Goal: Browse casually: Explore the website without a specific task or goal

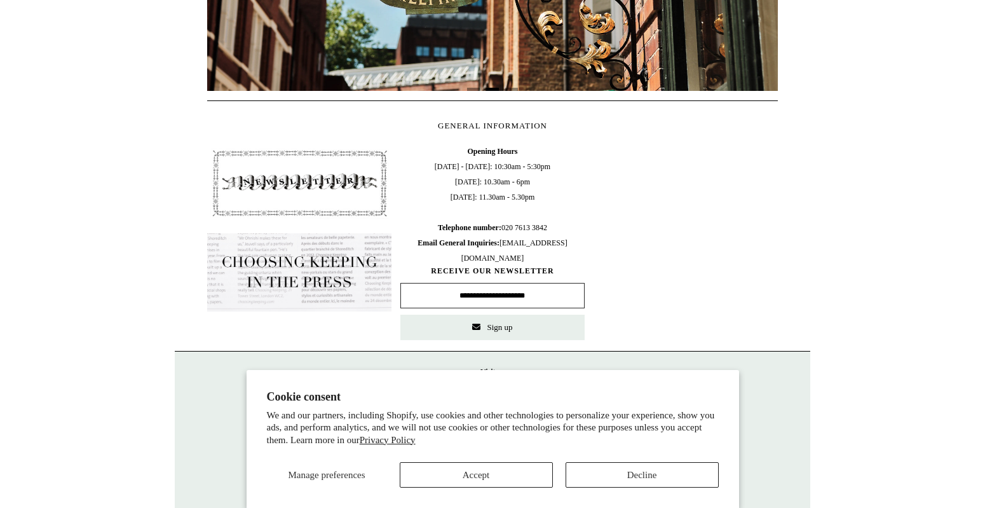
scroll to position [520, 0]
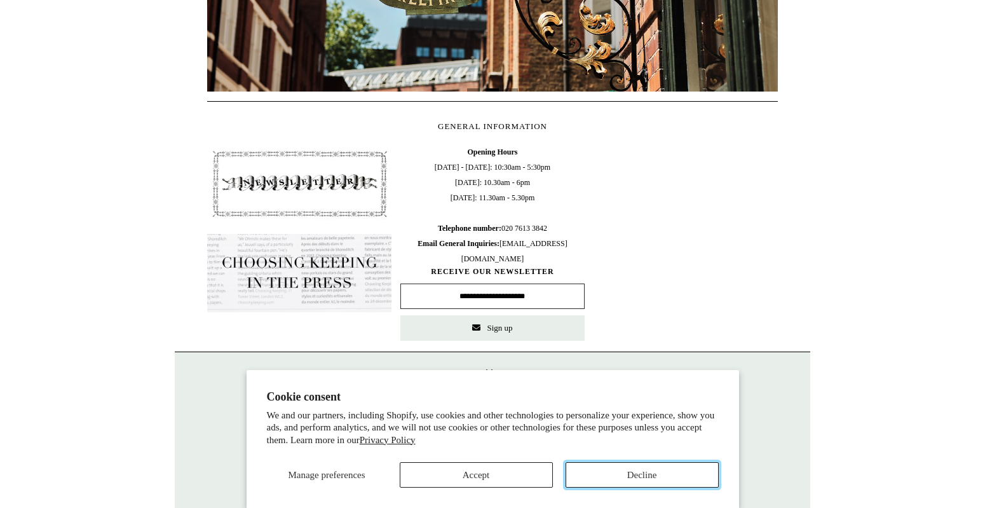
click at [633, 467] on button "Decline" at bounding box center [642, 474] width 153 height 25
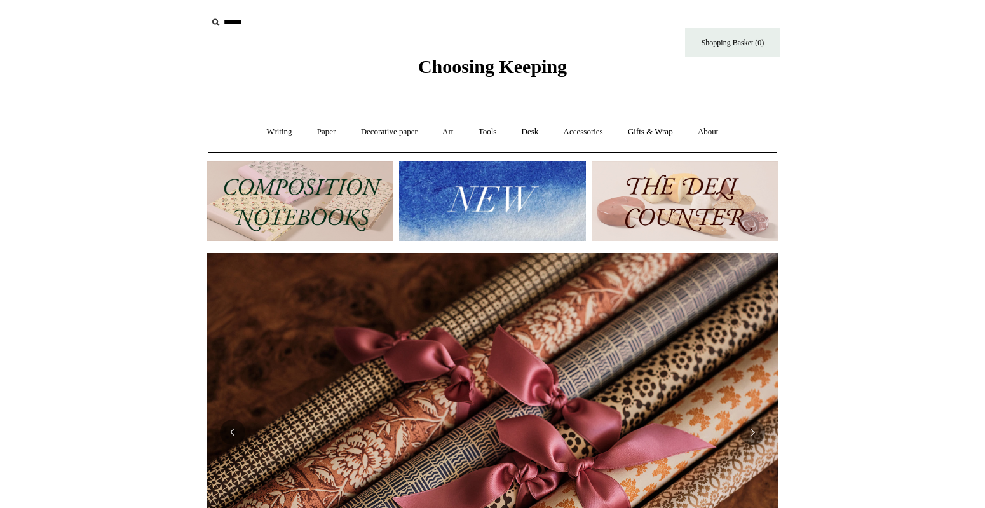
scroll to position [3, 0]
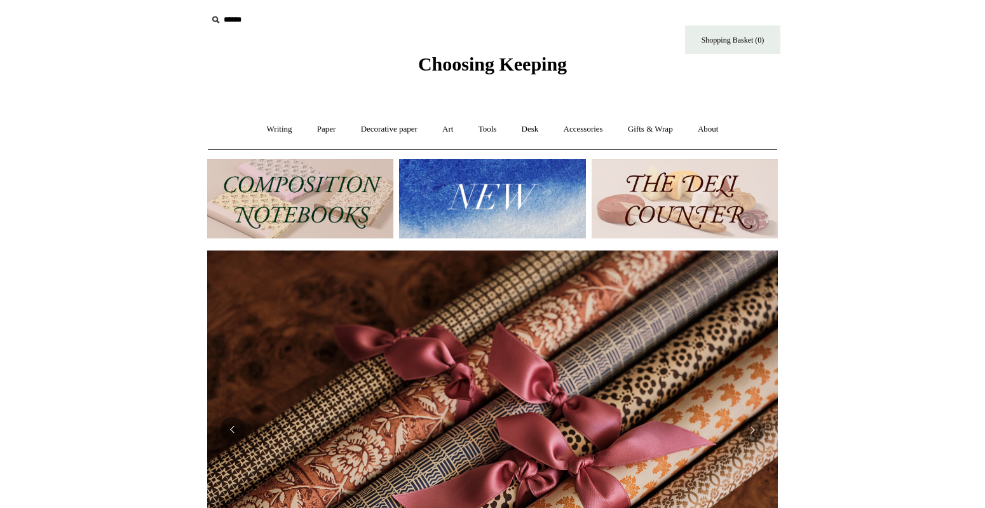
click at [283, 201] on img at bounding box center [300, 198] width 186 height 79
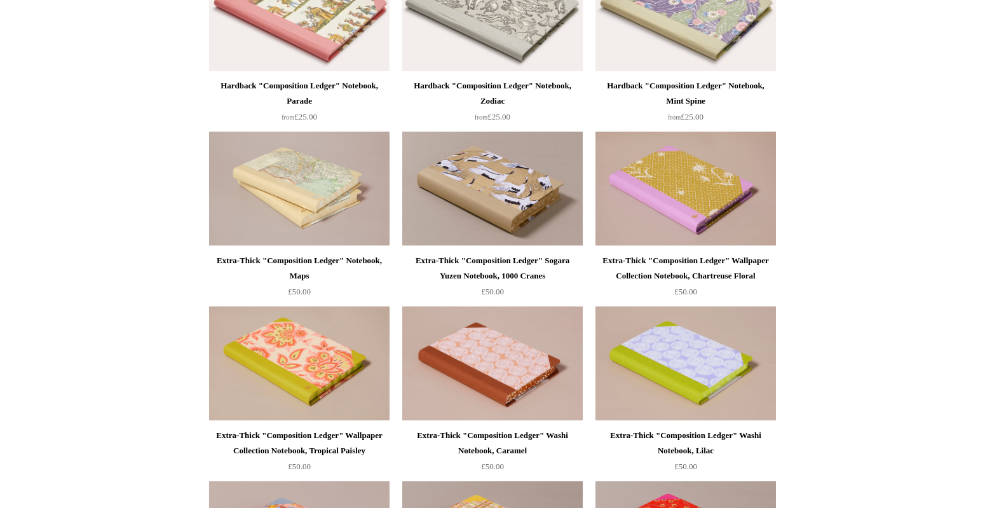
scroll to position [595, 0]
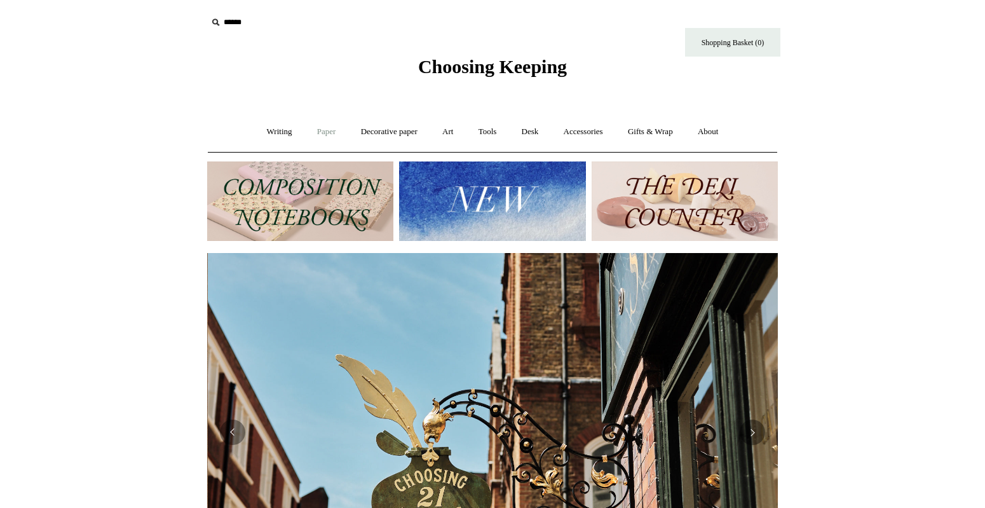
scroll to position [0, 571]
click at [322, 135] on link "Paper +" at bounding box center [327, 132] width 42 height 34
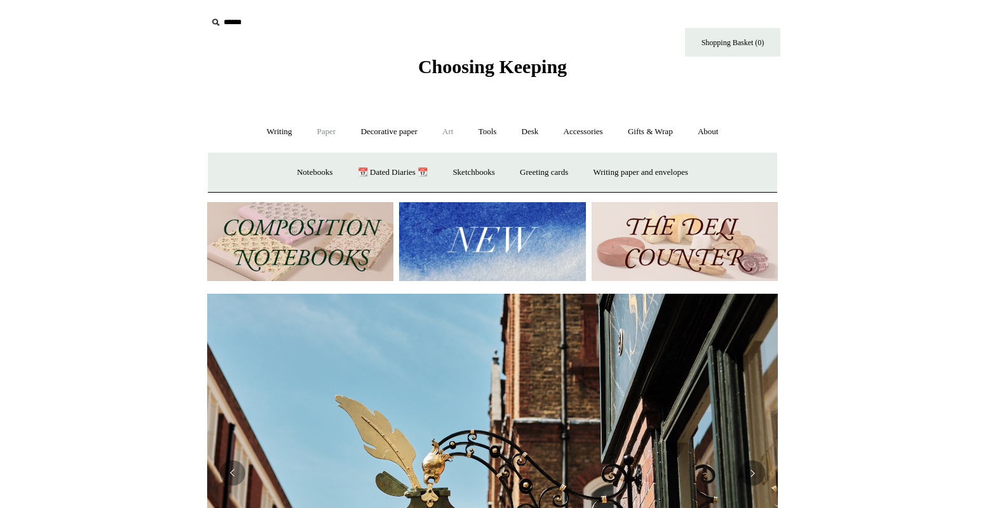
click at [447, 136] on link "Art +" at bounding box center [448, 132] width 34 height 34
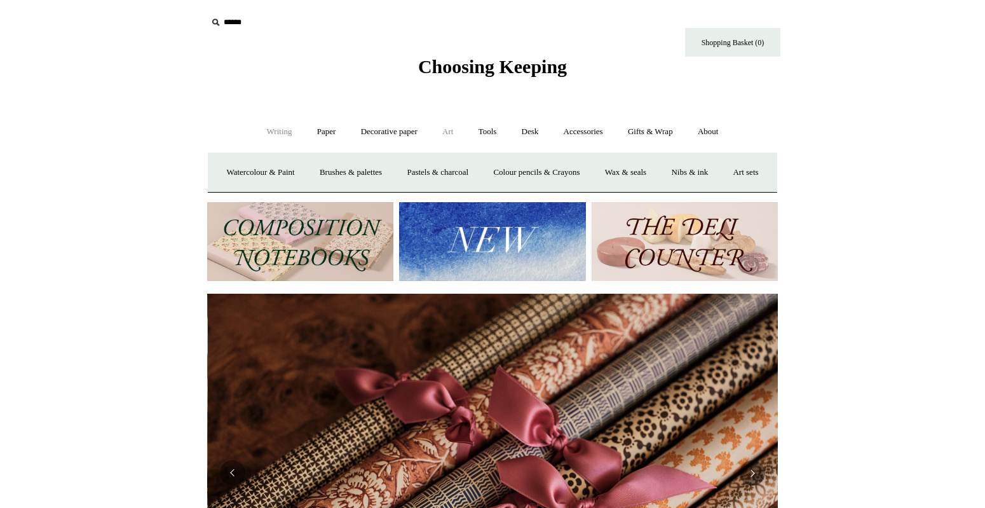
scroll to position [0, 1141]
click at [268, 131] on link "Writing +" at bounding box center [279, 132] width 48 height 34
click at [315, 128] on link "Paper +" at bounding box center [327, 132] width 42 height 34
click at [442, 171] on link "Sketchbooks +" at bounding box center [473, 173] width 65 height 34
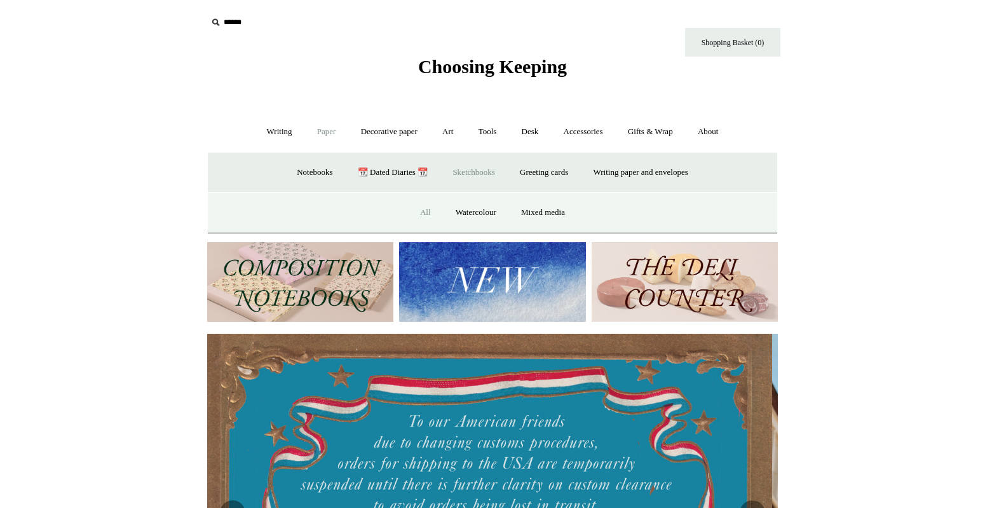
scroll to position [0, 0]
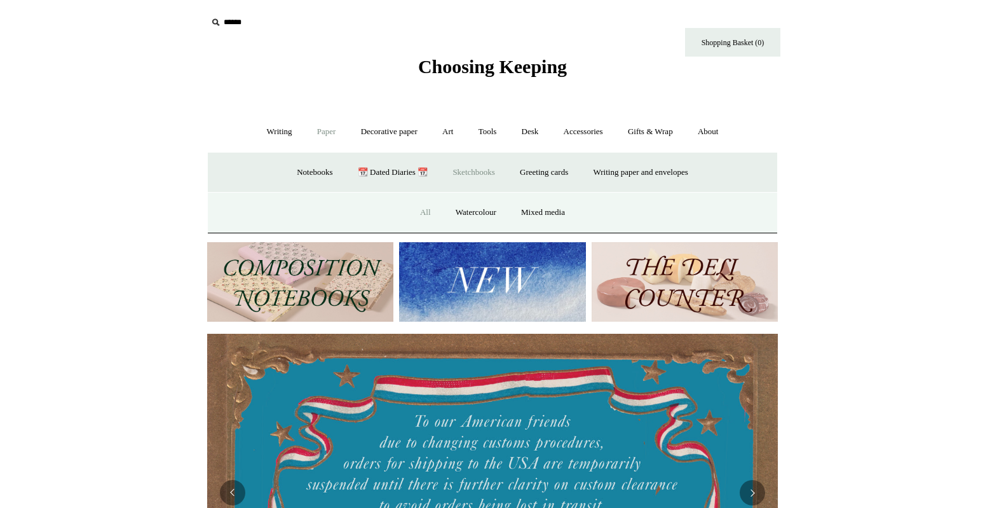
click at [414, 211] on link "All" at bounding box center [426, 213] width 34 height 34
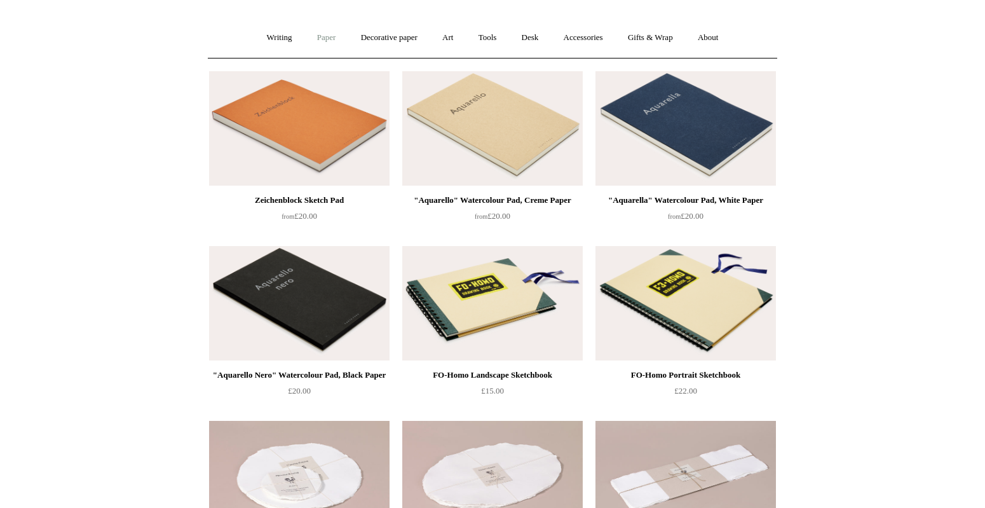
scroll to position [81, 0]
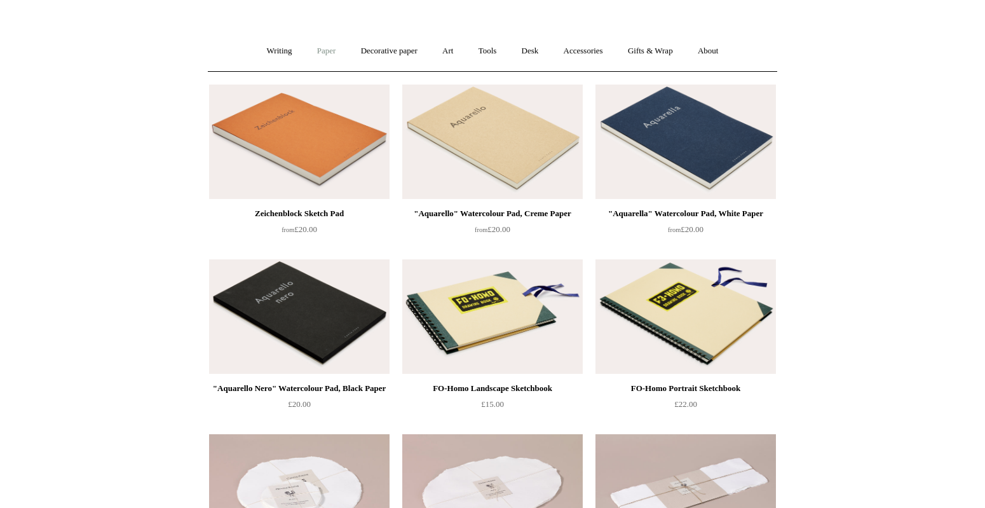
click at [322, 50] on link "Paper +" at bounding box center [327, 51] width 42 height 34
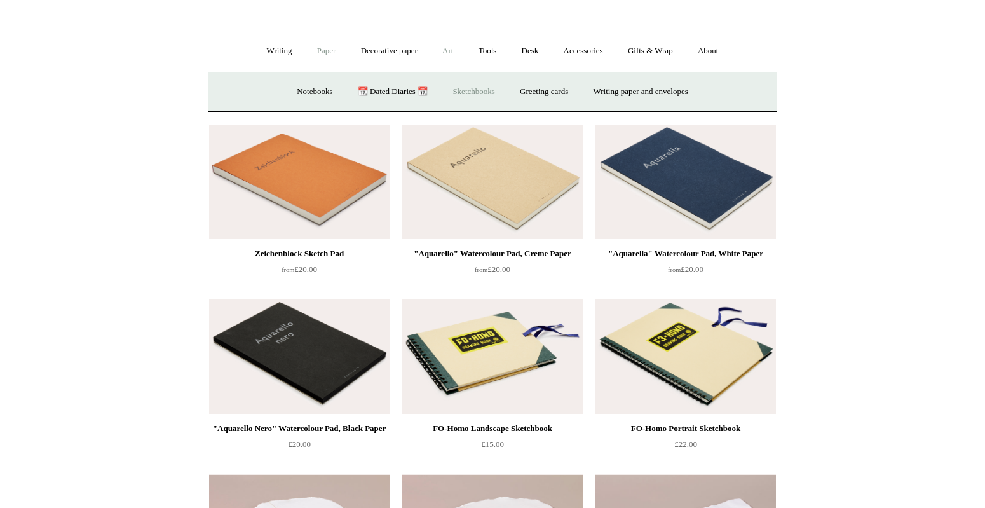
click at [440, 47] on link "Art +" at bounding box center [448, 51] width 34 height 34
click at [259, 88] on link "Watercolour & Paint" at bounding box center [260, 92] width 91 height 34
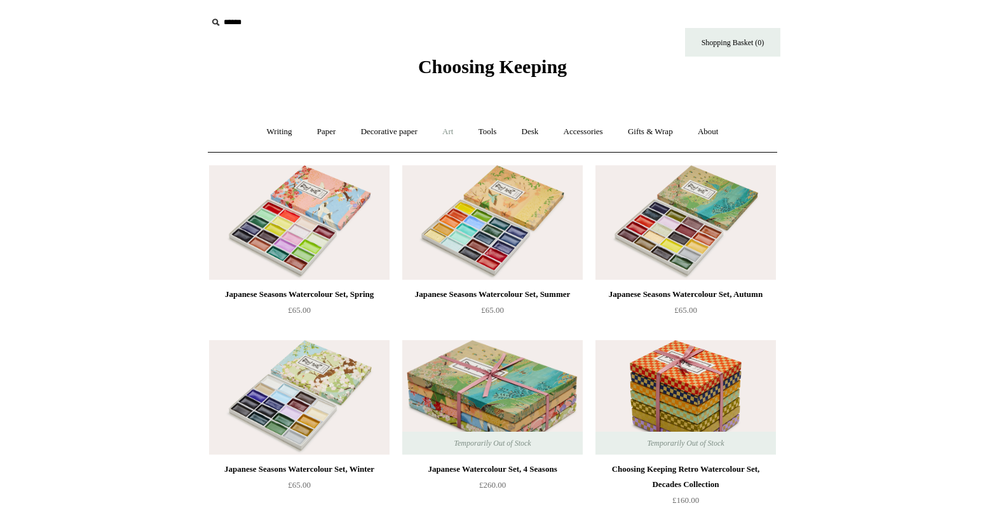
click at [448, 128] on link "Art +" at bounding box center [448, 132] width 34 height 34
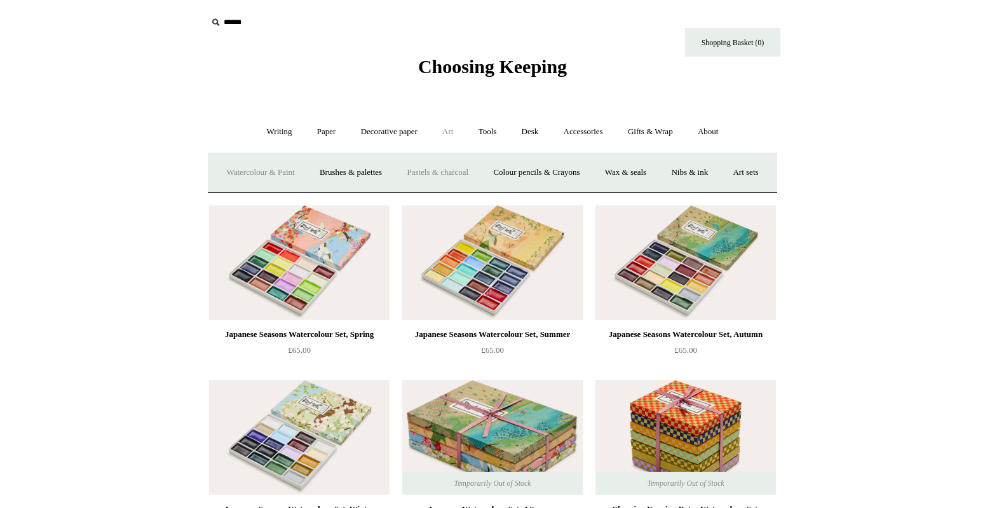
click at [449, 175] on link "Pastels & charcoal" at bounding box center [437, 173] width 85 height 34
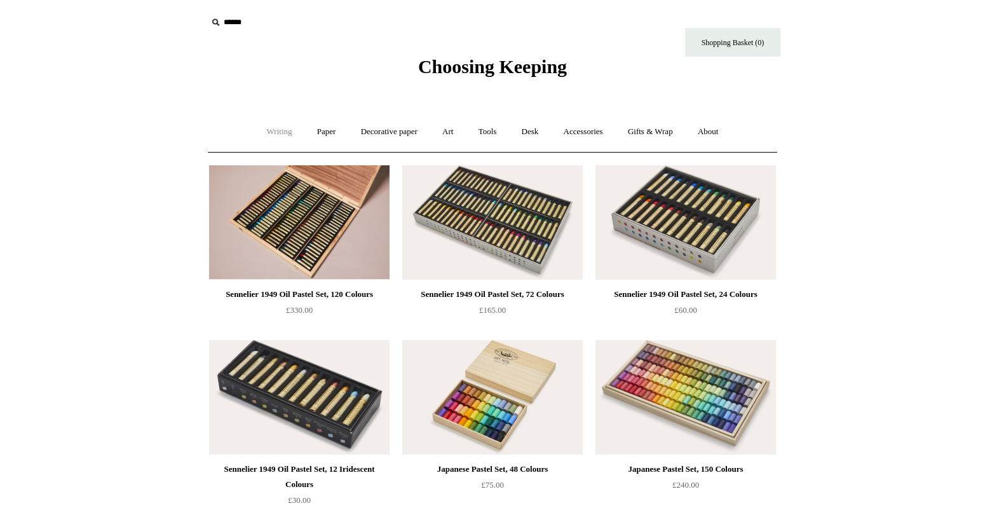
click at [266, 128] on link "Writing +" at bounding box center [279, 132] width 48 height 34
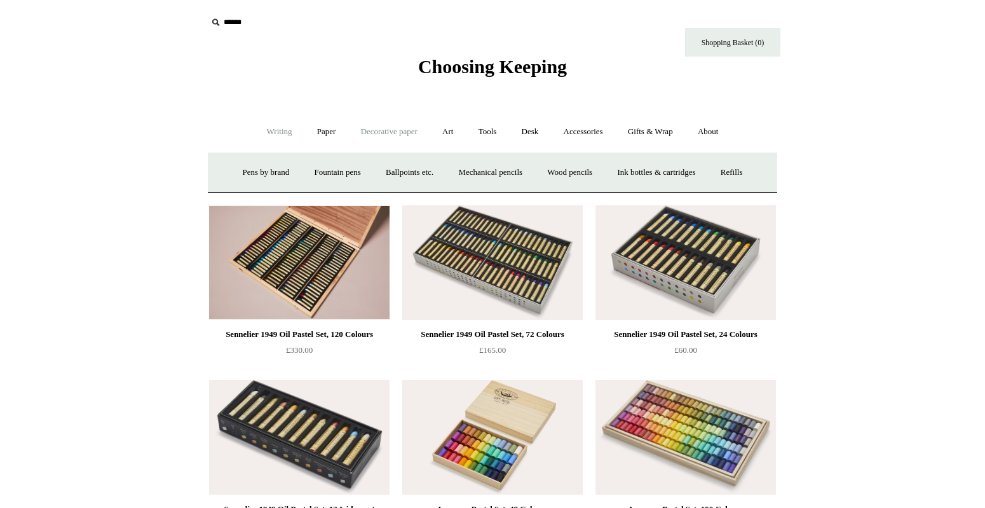
click at [414, 132] on link "Decorative paper +" at bounding box center [388, 132] width 79 height 34
click at [328, 132] on link "Paper +" at bounding box center [327, 132] width 42 height 34
click at [445, 132] on link "Art +" at bounding box center [448, 132] width 34 height 34
click at [372, 177] on link "Brushes & palettes" at bounding box center [350, 173] width 85 height 34
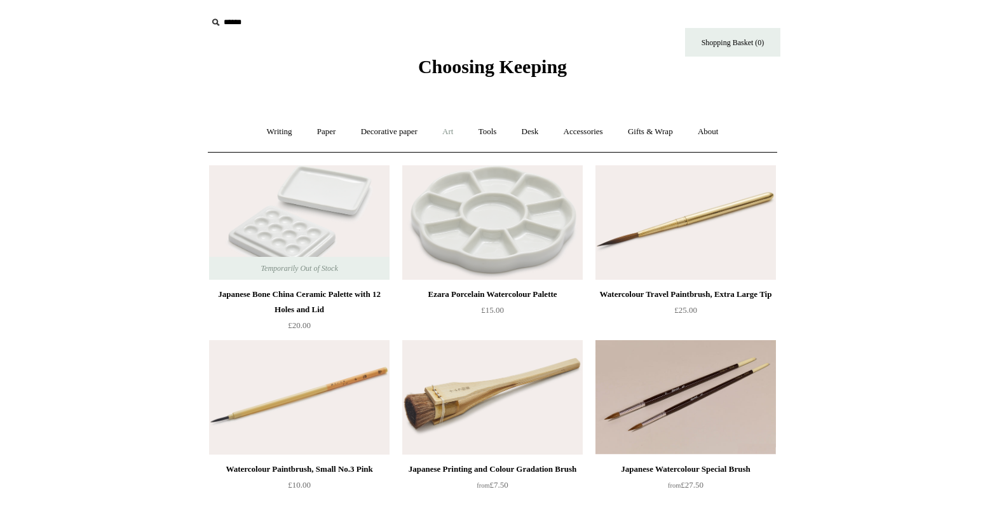
click at [451, 136] on link "Art +" at bounding box center [448, 132] width 34 height 34
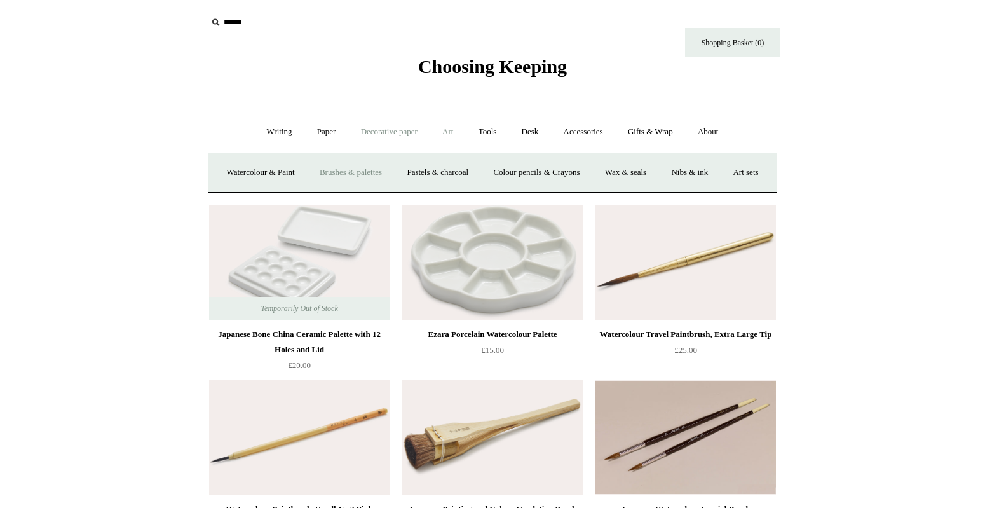
click at [388, 132] on link "Decorative paper +" at bounding box center [388, 132] width 79 height 34
click at [265, 130] on link "Writing +" at bounding box center [279, 132] width 48 height 34
click at [327, 127] on link "Paper +" at bounding box center [327, 132] width 42 height 34
click at [383, 130] on link "Decorative paper +" at bounding box center [388, 132] width 79 height 34
click at [459, 138] on link "Art +" at bounding box center [448, 132] width 34 height 34
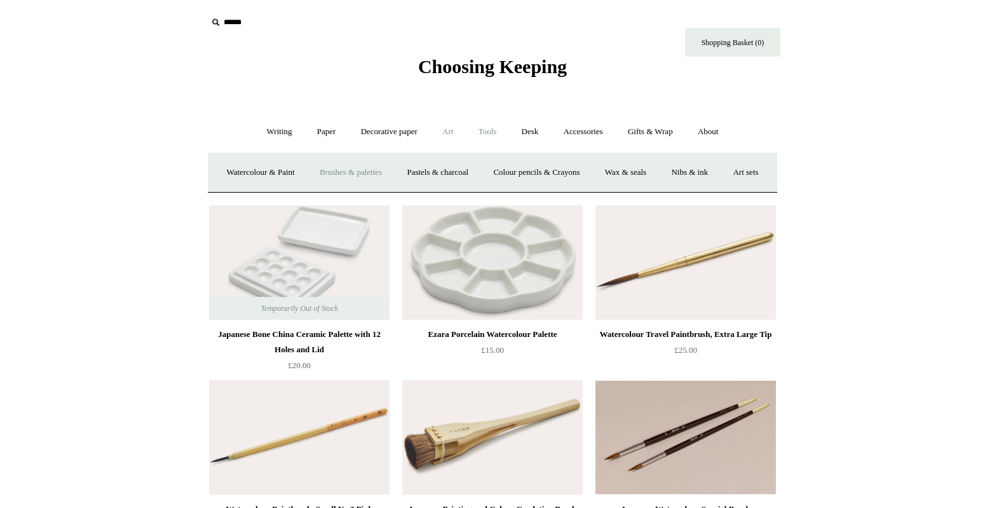
click at [490, 137] on link "Tools +" at bounding box center [487, 132] width 41 height 34
click at [533, 137] on link "Desk +" at bounding box center [530, 132] width 40 height 34
click at [593, 125] on link "Accessories +" at bounding box center [583, 132] width 62 height 34
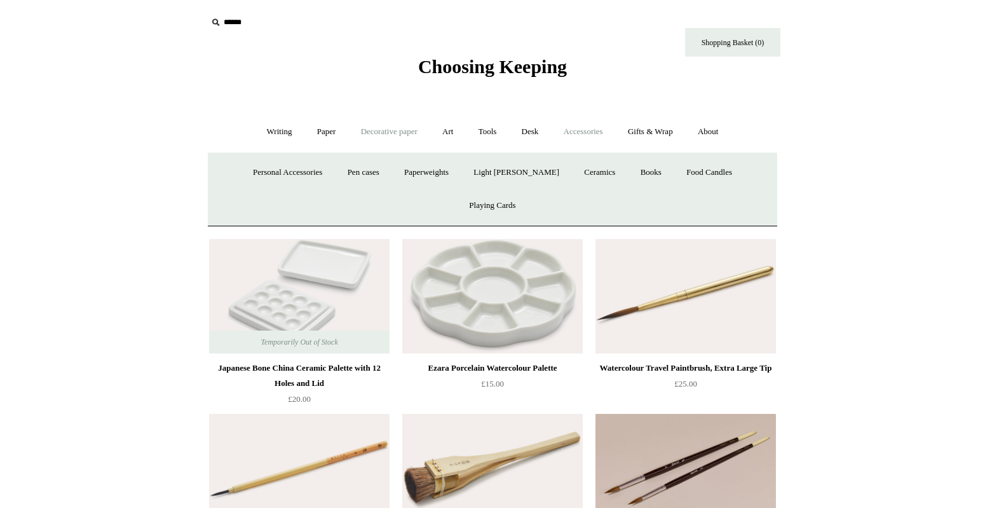
click at [381, 130] on link "Decorative paper +" at bounding box center [388, 132] width 79 height 34
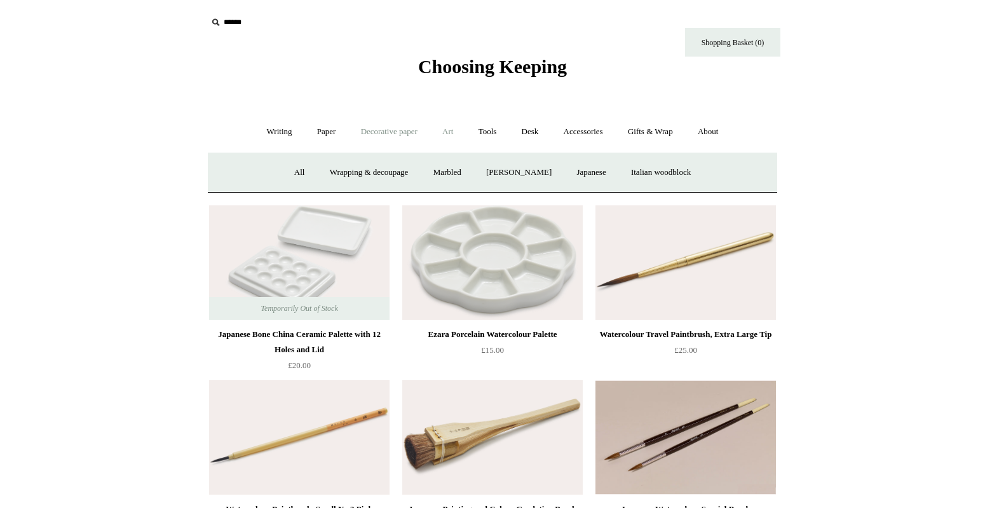
click at [457, 137] on link "Art +" at bounding box center [448, 132] width 34 height 34
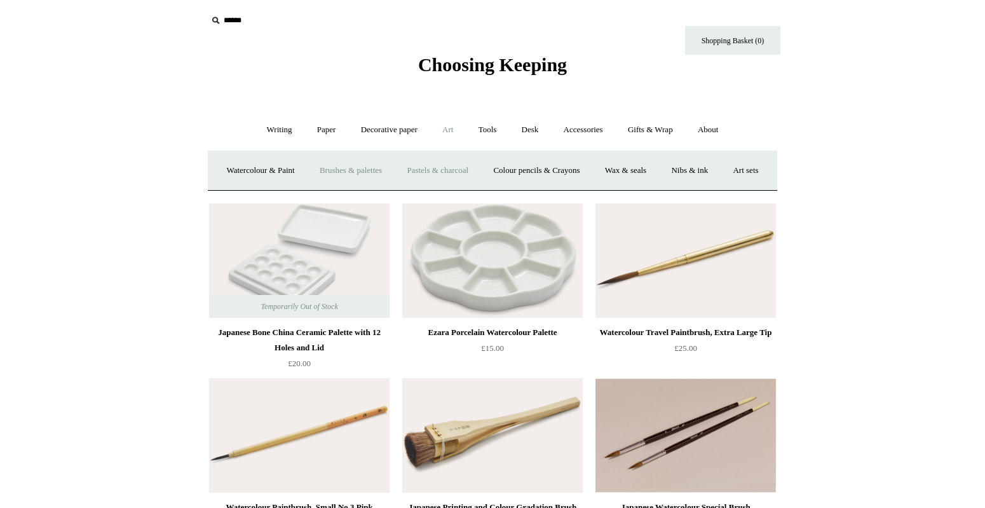
scroll to position [3, 0]
click at [267, 127] on link "Writing +" at bounding box center [279, 129] width 48 height 34
click at [468, 128] on link "Tools +" at bounding box center [487, 129] width 41 height 34
click at [447, 133] on link "Art +" at bounding box center [448, 129] width 34 height 34
click at [390, 132] on link "Decorative paper +" at bounding box center [388, 129] width 79 height 34
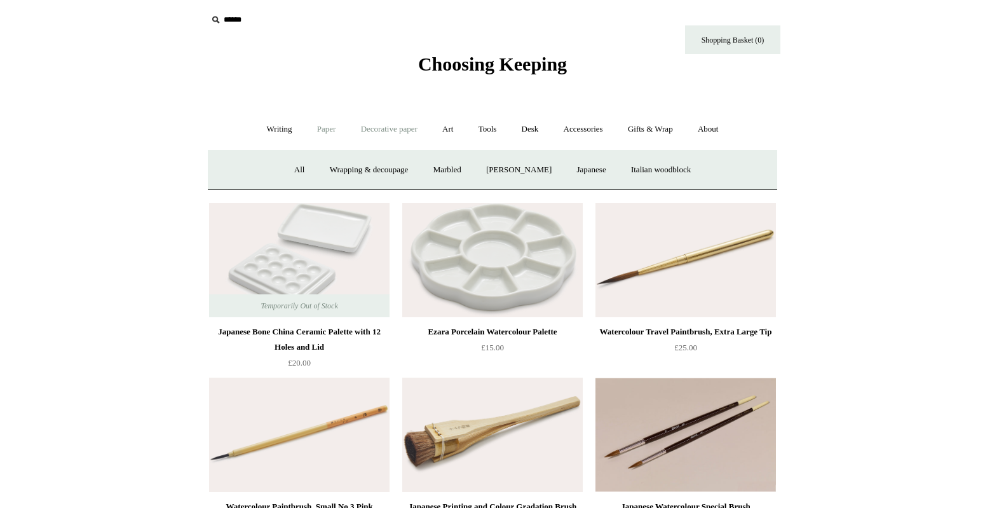
click at [327, 130] on link "Paper +" at bounding box center [327, 129] width 42 height 34
click at [464, 163] on link "Sketchbooks +" at bounding box center [473, 170] width 65 height 34
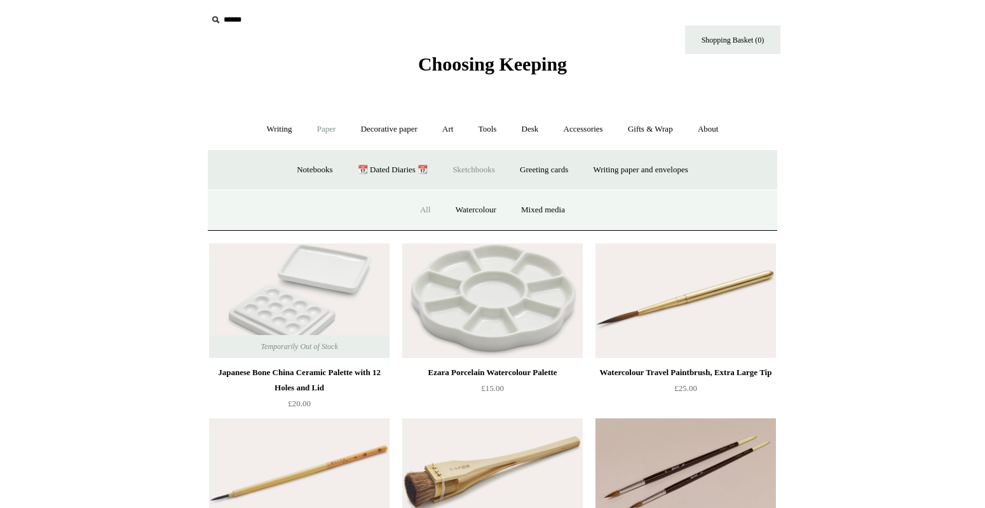
click at [415, 211] on link "All" at bounding box center [426, 210] width 34 height 34
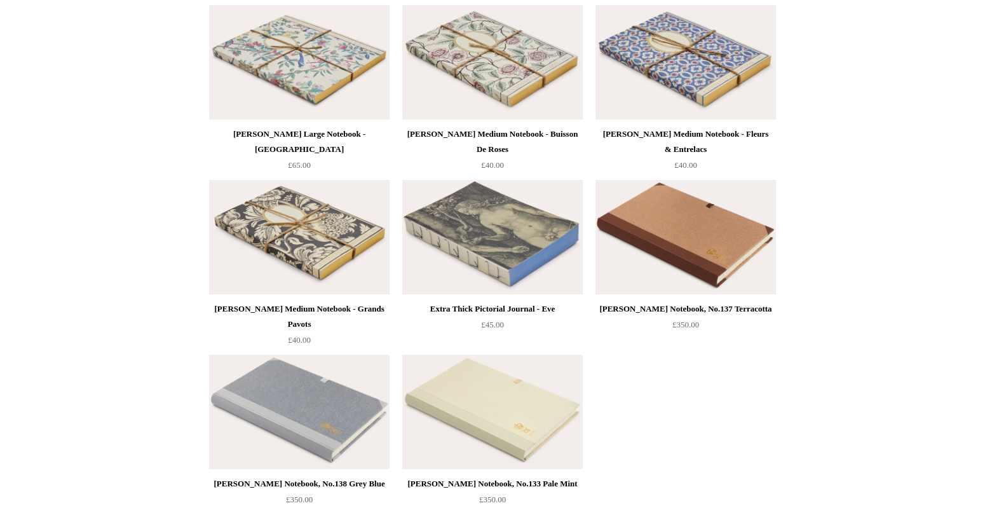
scroll to position [1908, 0]
click at [335, 313] on div "[PERSON_NAME] Medium Notebook - Grands Pavots" at bounding box center [299, 316] width 174 height 30
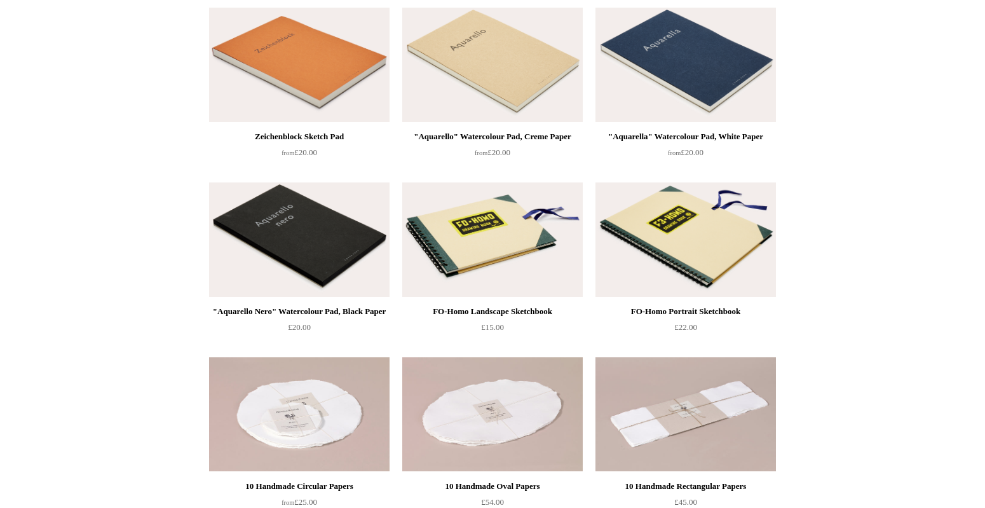
scroll to position [0, 0]
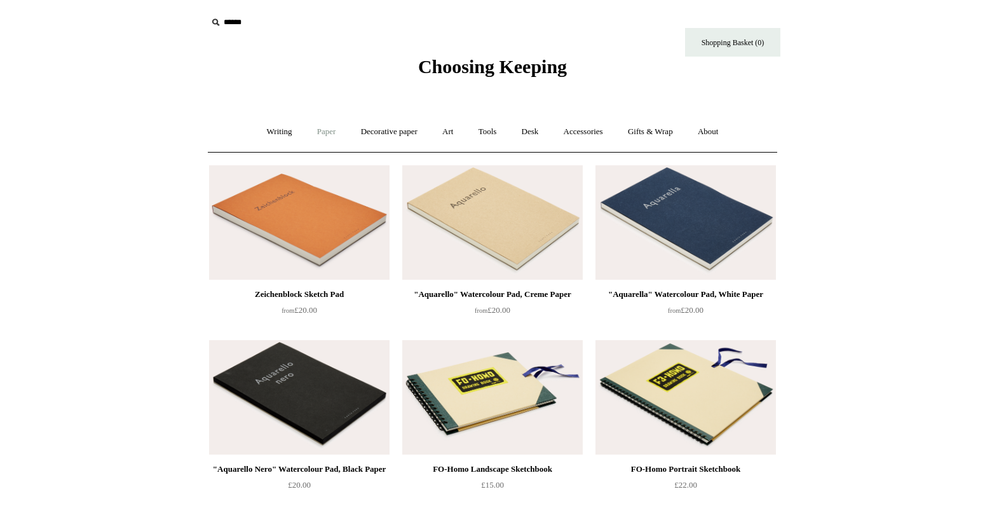
click at [316, 136] on link "Paper +" at bounding box center [327, 132] width 42 height 34
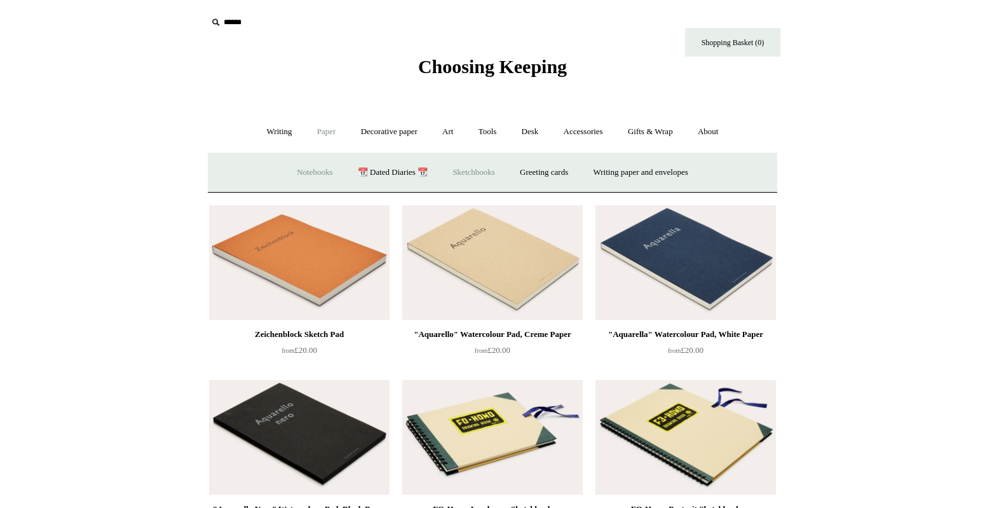
click at [308, 173] on link "Notebooks +" at bounding box center [314, 173] width 58 height 34
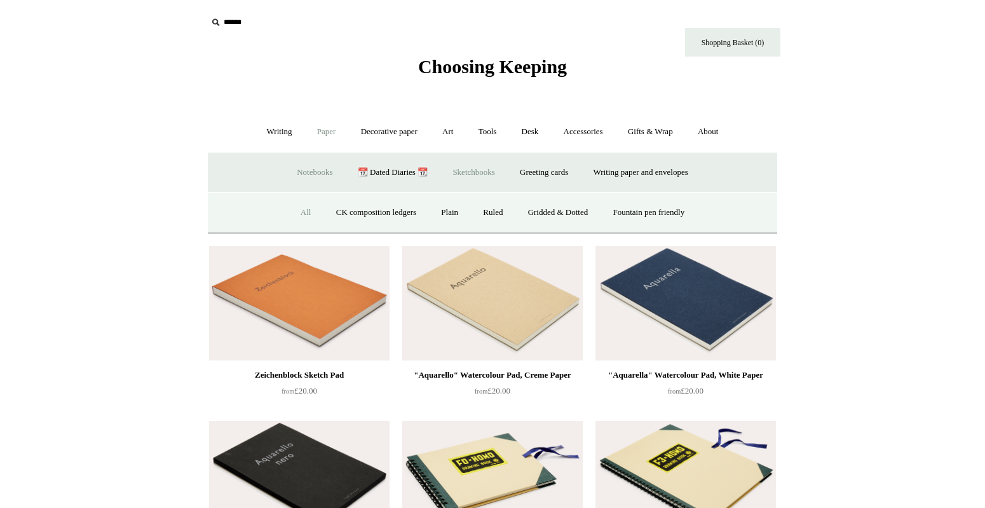
click at [290, 212] on link "All" at bounding box center [306, 213] width 34 height 34
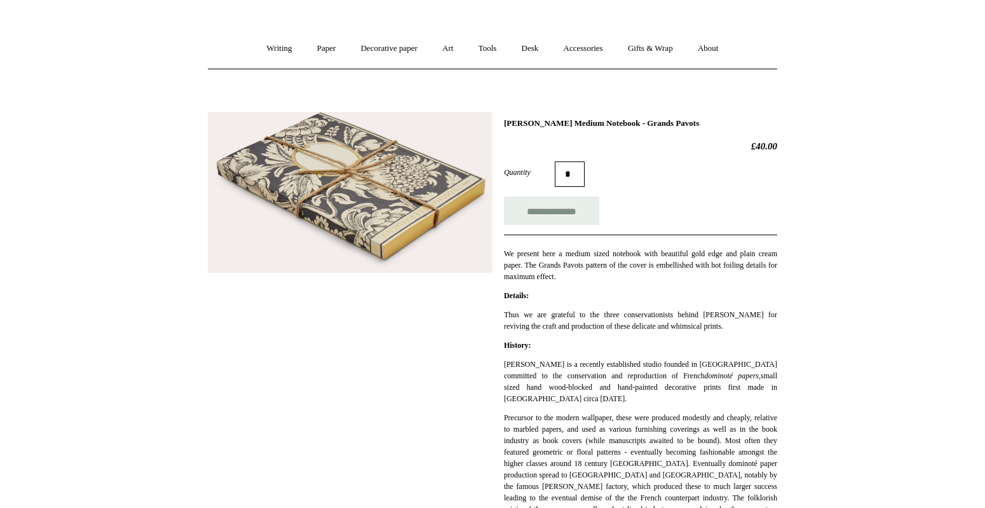
scroll to position [100, 0]
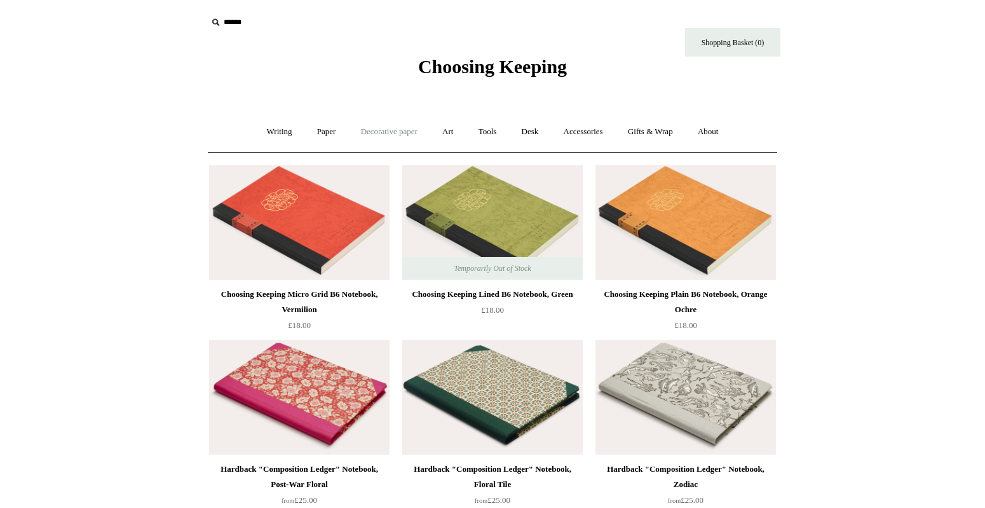
click at [374, 129] on link "Decorative paper +" at bounding box center [388, 132] width 79 height 34
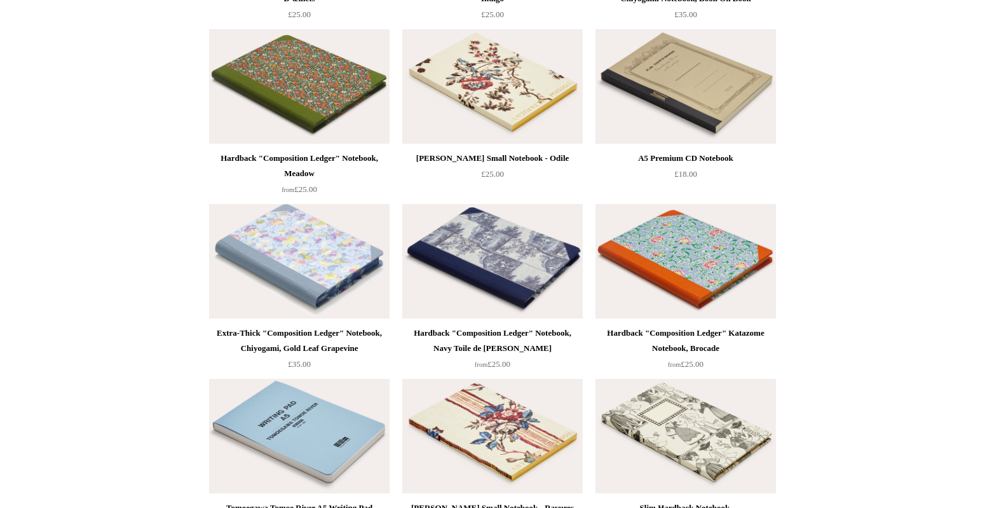
scroll to position [5612, 0]
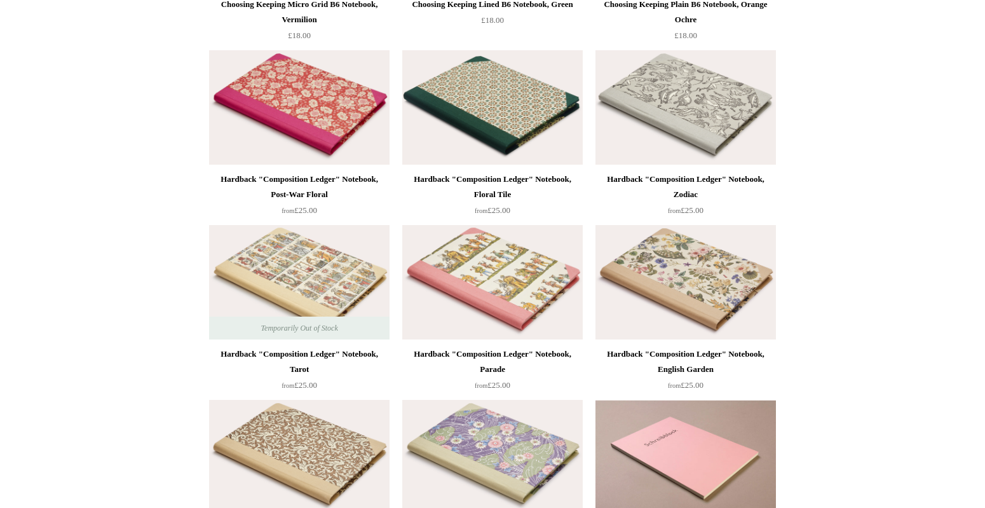
scroll to position [0, 0]
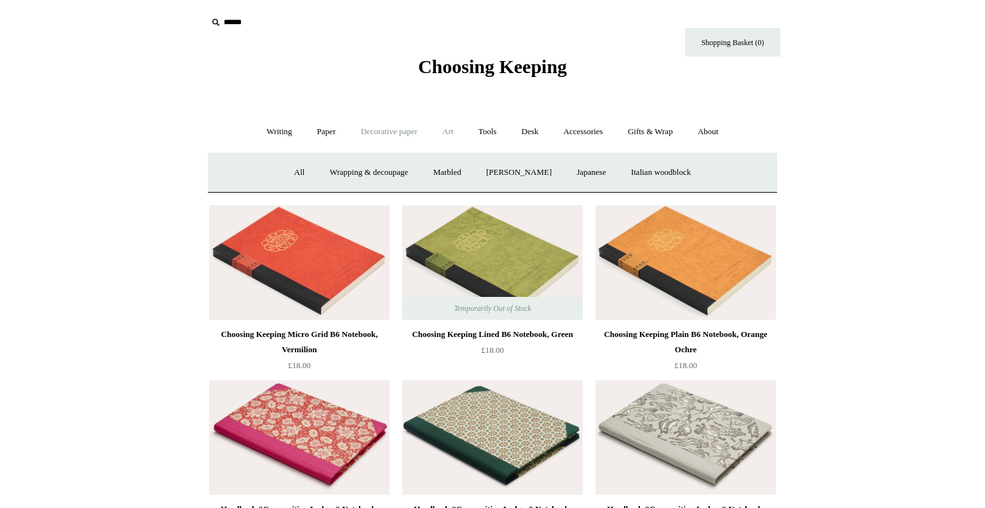
click at [456, 132] on link "Art +" at bounding box center [448, 132] width 34 height 34
click at [451, 173] on link "Pastels & charcoal" at bounding box center [437, 173] width 85 height 34
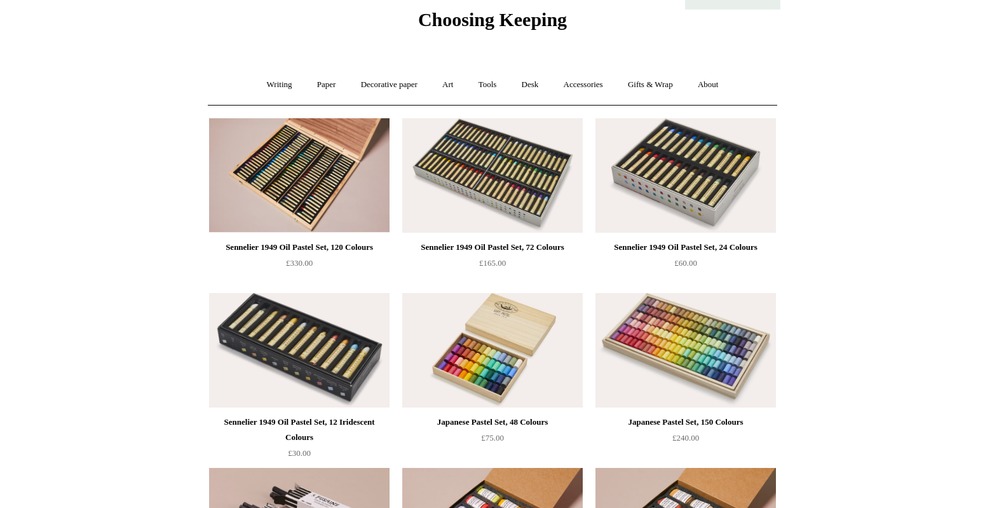
scroll to position [42, 0]
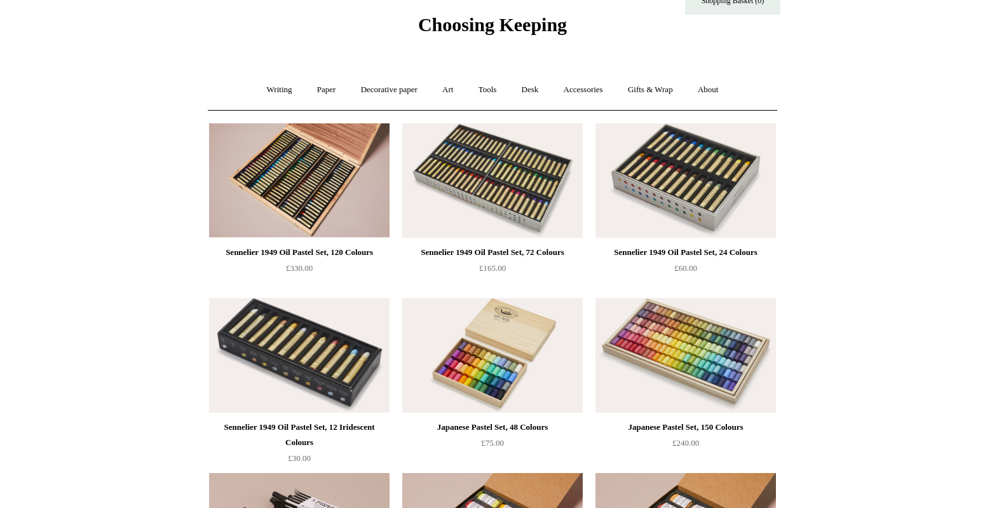
click at [339, 355] on img at bounding box center [299, 355] width 180 height 114
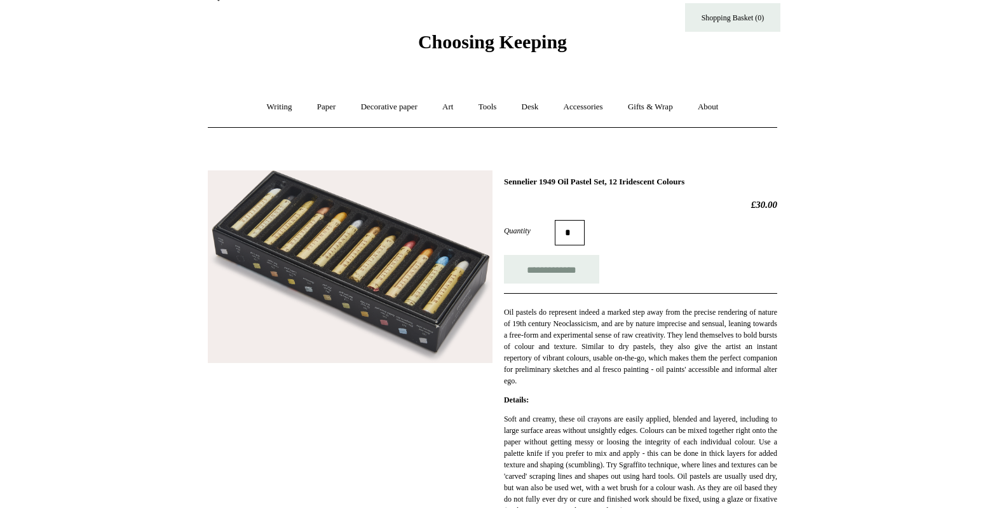
scroll to position [43, 0]
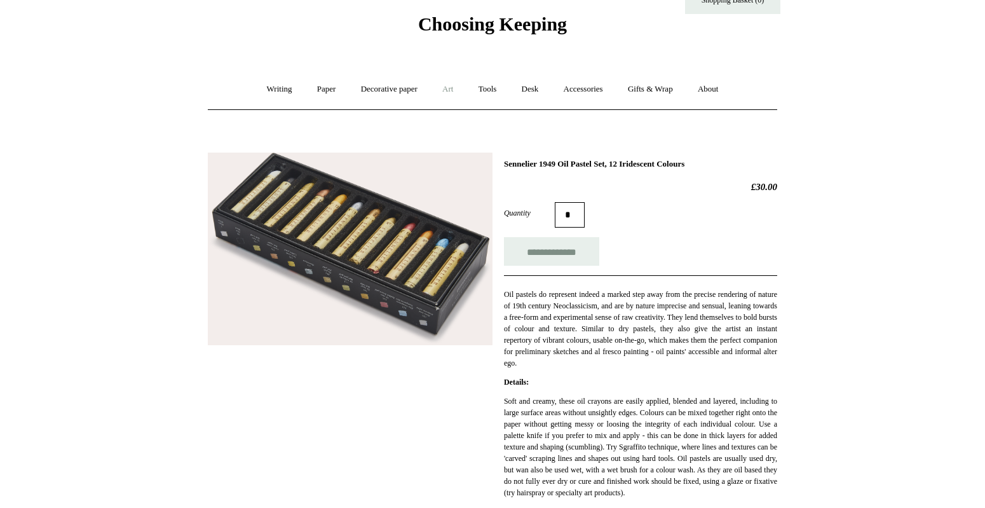
click at [451, 90] on link "Art +" at bounding box center [448, 89] width 34 height 34
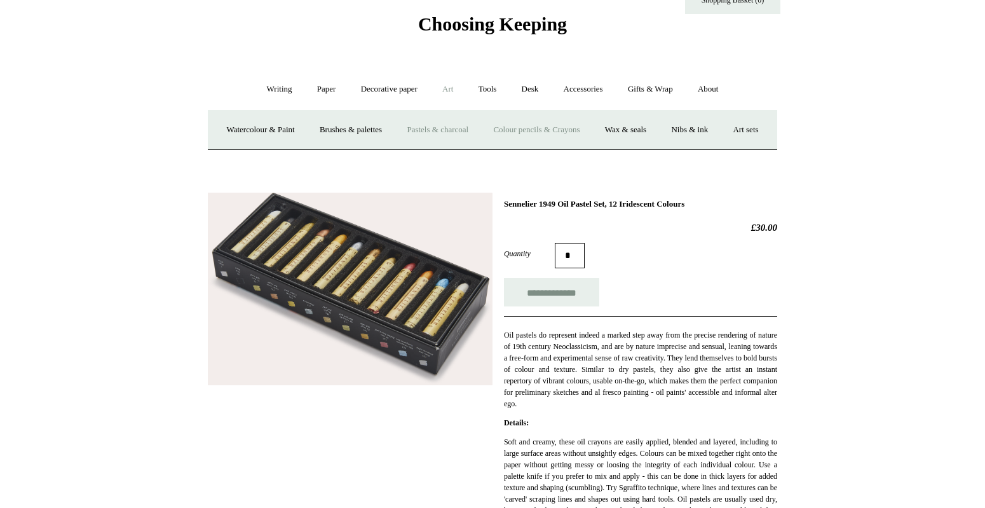
click at [559, 129] on link "Colour pencils & Crayons" at bounding box center [536, 130] width 109 height 34
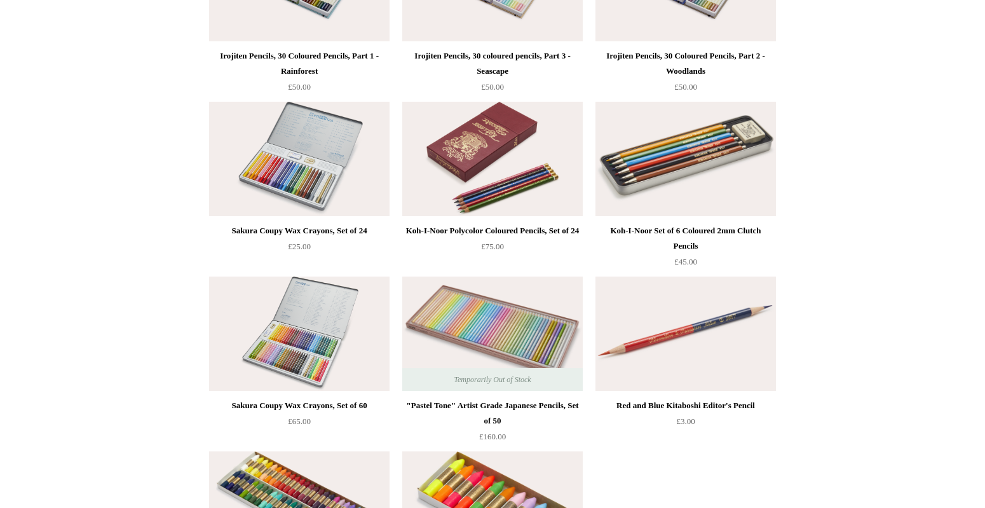
scroll to position [85, 0]
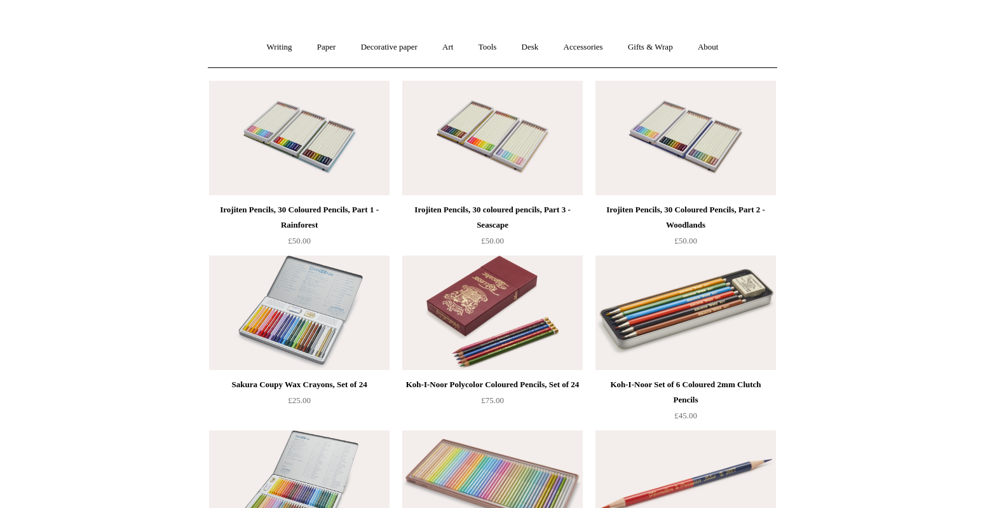
click at [254, 313] on img at bounding box center [299, 312] width 180 height 114
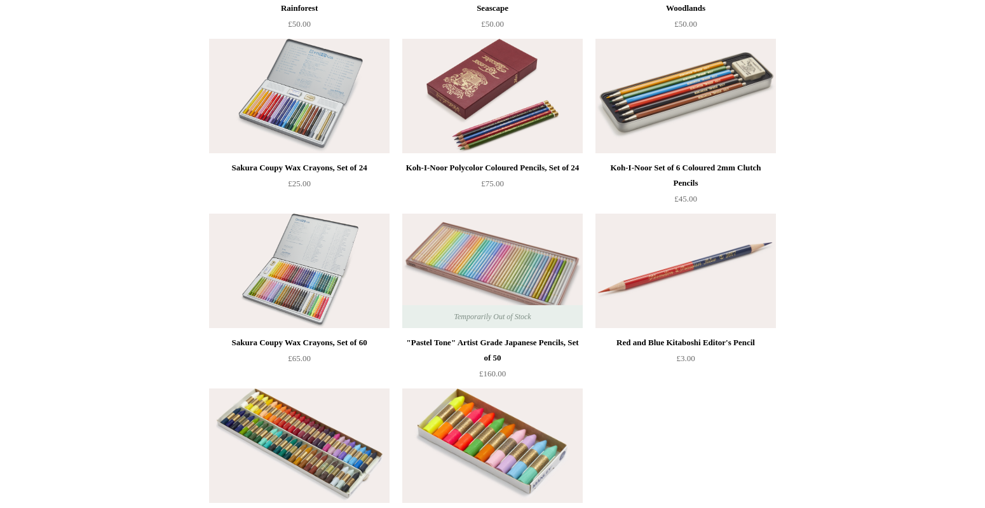
scroll to position [0, 0]
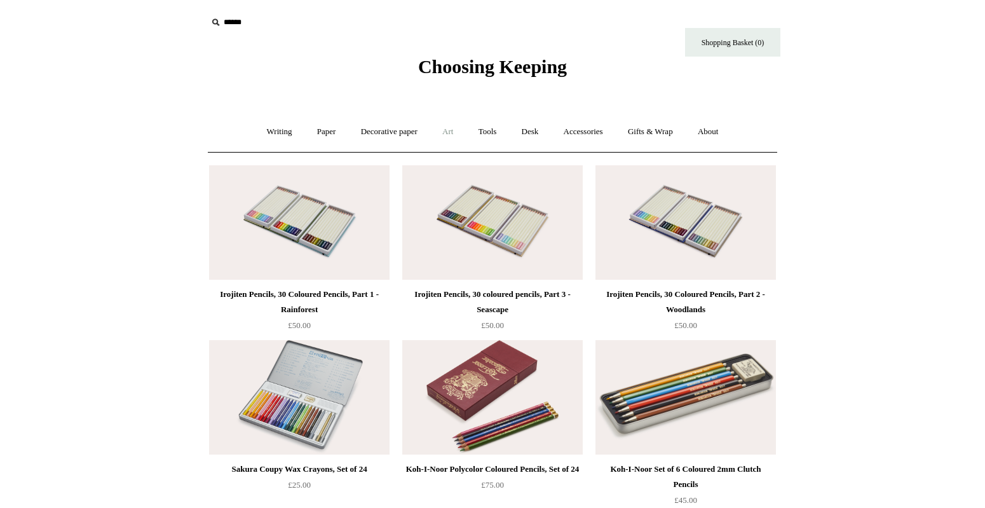
click at [454, 129] on link "Art +" at bounding box center [448, 132] width 34 height 34
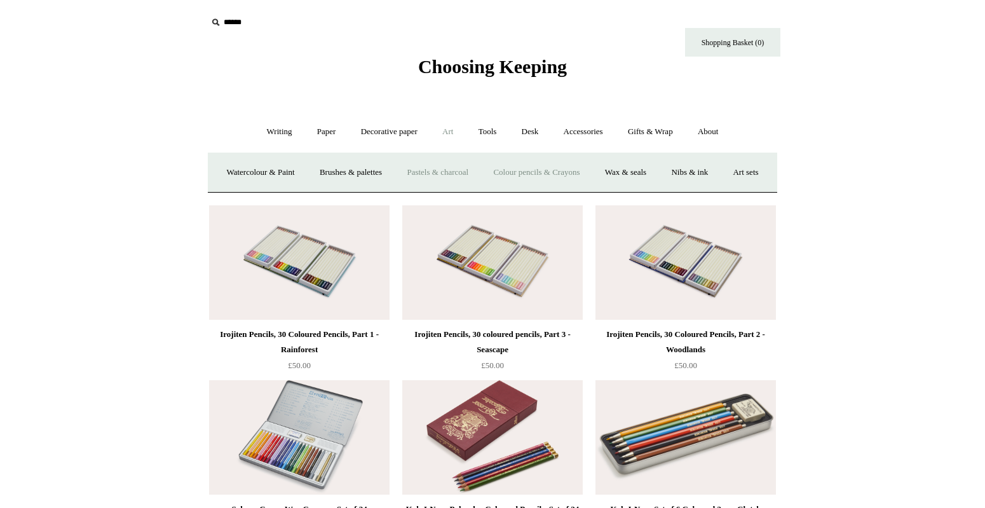
click at [471, 174] on link "Pastels & charcoal" at bounding box center [437, 173] width 85 height 34
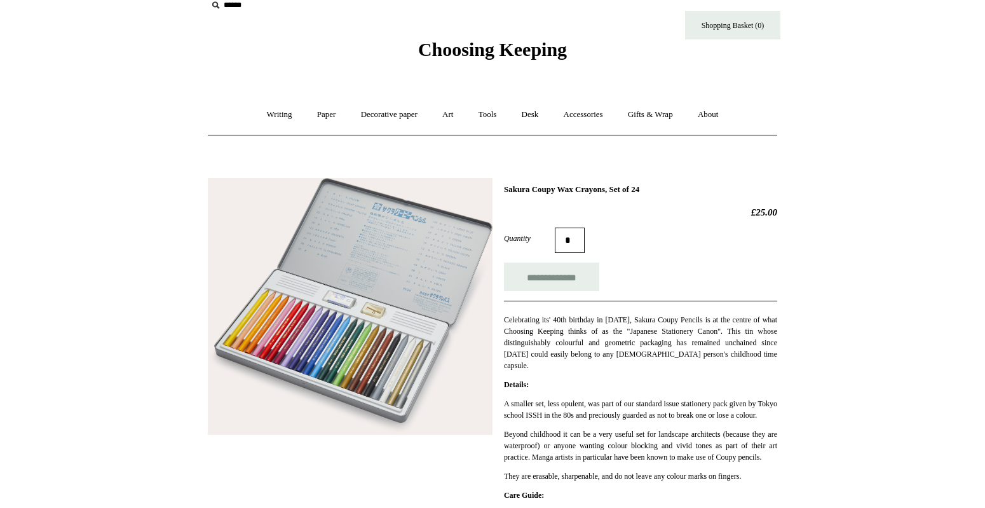
scroll to position [84, 0]
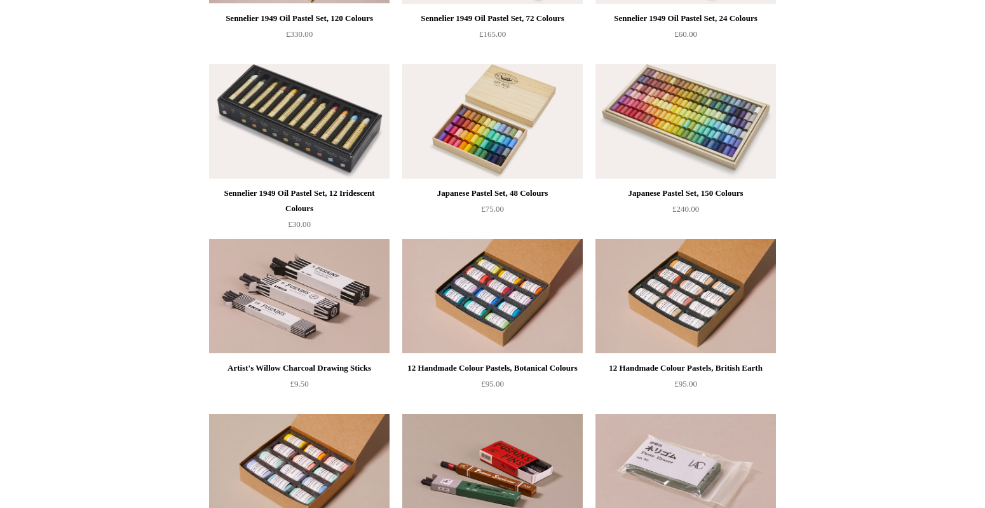
scroll to position [63, 0]
